Goal: Task Accomplishment & Management: Use online tool/utility

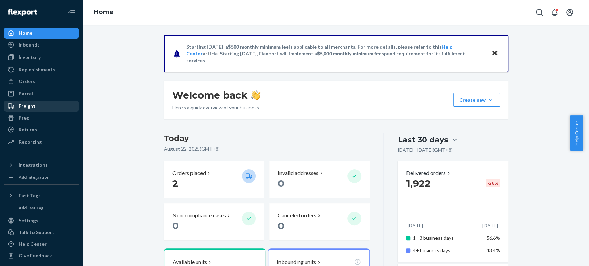
scroll to position [3, 0]
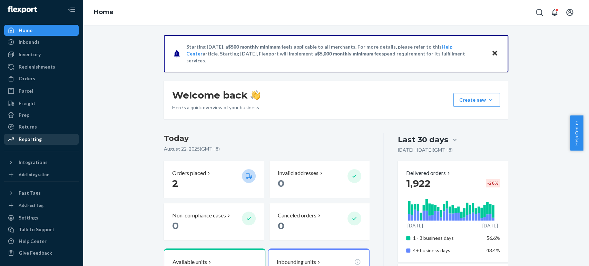
click at [51, 140] on div "Reporting" at bounding box center [41, 140] width 73 height 10
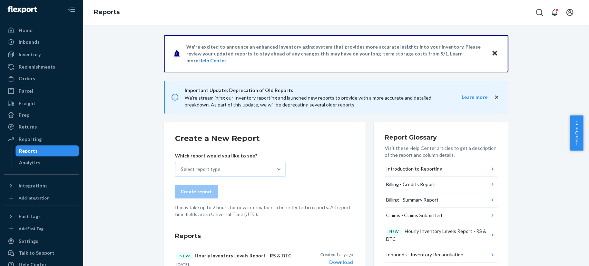
scroll to position [77, 0]
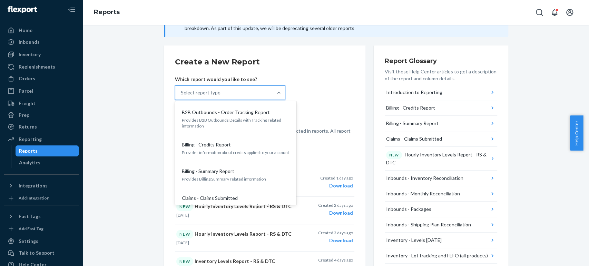
click at [210, 90] on div "Select report type" at bounding box center [201, 92] width 40 height 7
click at [181, 90] on input "option B2B Outbounds - Order Tracking Report focused, 1 of 31. 31 results avail…" at bounding box center [181, 92] width 1 height 7
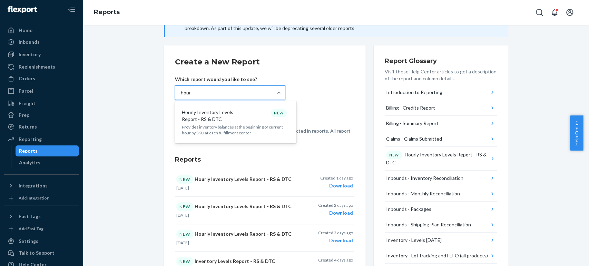
type input "hourl"
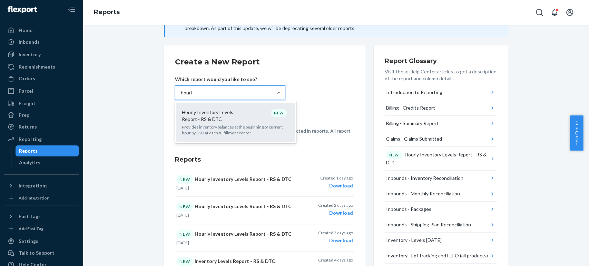
click at [221, 115] on p "Hourly Inventory Levels Report - RS & DTC" at bounding box center [215, 116] width 66 height 14
click at [193, 96] on input "hourl" at bounding box center [187, 92] width 12 height 7
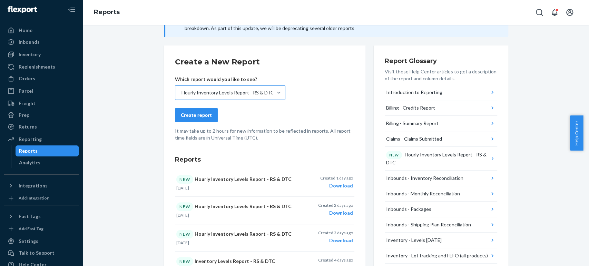
click at [207, 115] on div "Create report" at bounding box center [196, 115] width 31 height 7
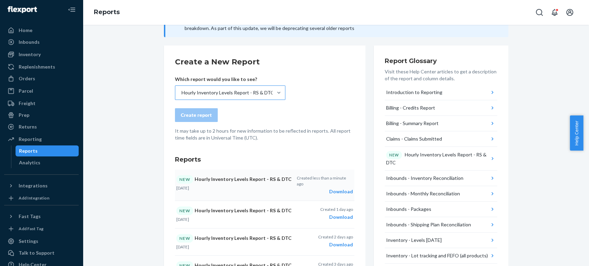
click at [332, 188] on div "Download" at bounding box center [324, 191] width 56 height 7
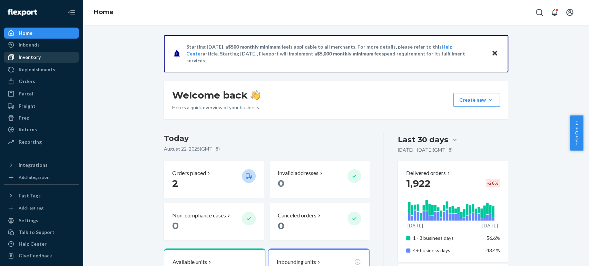
click at [31, 59] on div "Inventory" at bounding box center [30, 57] width 22 height 7
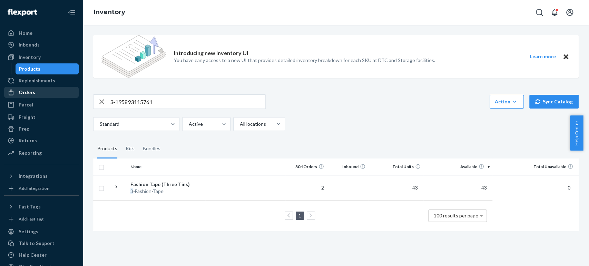
drag, startPoint x: 164, startPoint y: 103, endPoint x: 66, endPoint y: 95, distance: 98.3
click at [64, 95] on div "Home Inbounds Shipping Plans Problems Inventory Products Replenishments Orders …" at bounding box center [294, 133] width 589 height 266
paste input "810114045527"
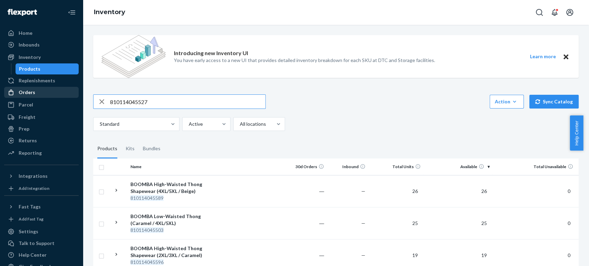
drag, startPoint x: 161, startPoint y: 100, endPoint x: 70, endPoint y: 94, distance: 91.0
click at [60, 91] on div "Home Inbounds Shipping Plans Problems Inventory Products Replenishments Orders …" at bounding box center [294, 133] width 589 height 266
paste input "3868"
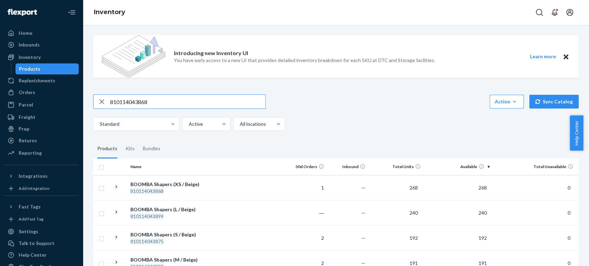
drag, startPoint x: 166, startPoint y: 96, endPoint x: 160, endPoint y: 98, distance: 6.3
click at [165, 96] on input "810114043868" at bounding box center [187, 102] width 155 height 14
drag, startPoint x: 160, startPoint y: 98, endPoint x: 55, endPoint y: 95, distance: 104.6
click at [53, 93] on div "Home Inbounds Shipping Plans Problems Inventory Products Replenishments Orders …" at bounding box center [294, 133] width 589 height 266
paste input "325"
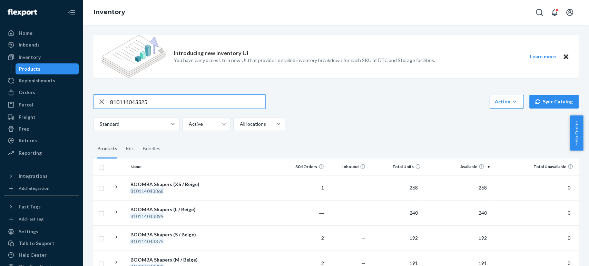
type input "810114043325"
